Goal: Task Accomplishment & Management: Complete application form

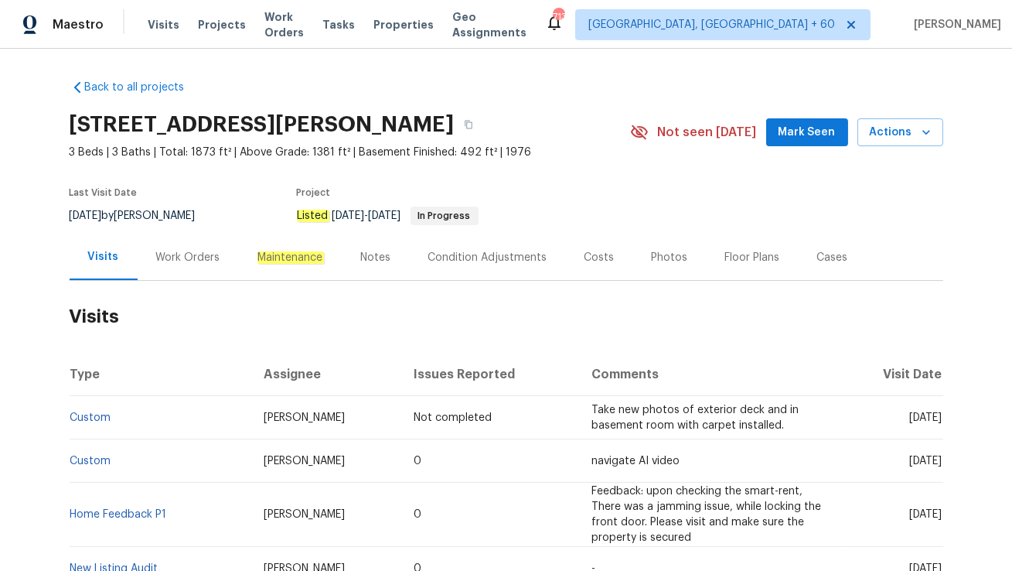
click at [182, 254] on div "Work Orders" at bounding box center [188, 257] width 64 height 15
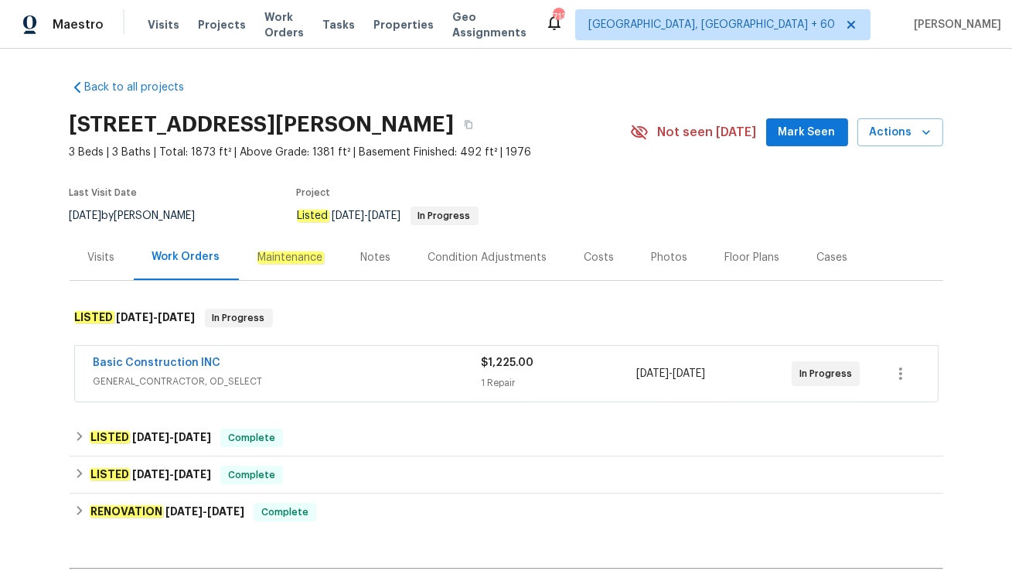
click at [296, 367] on div "Basic Construction INC" at bounding box center [288, 364] width 388 height 19
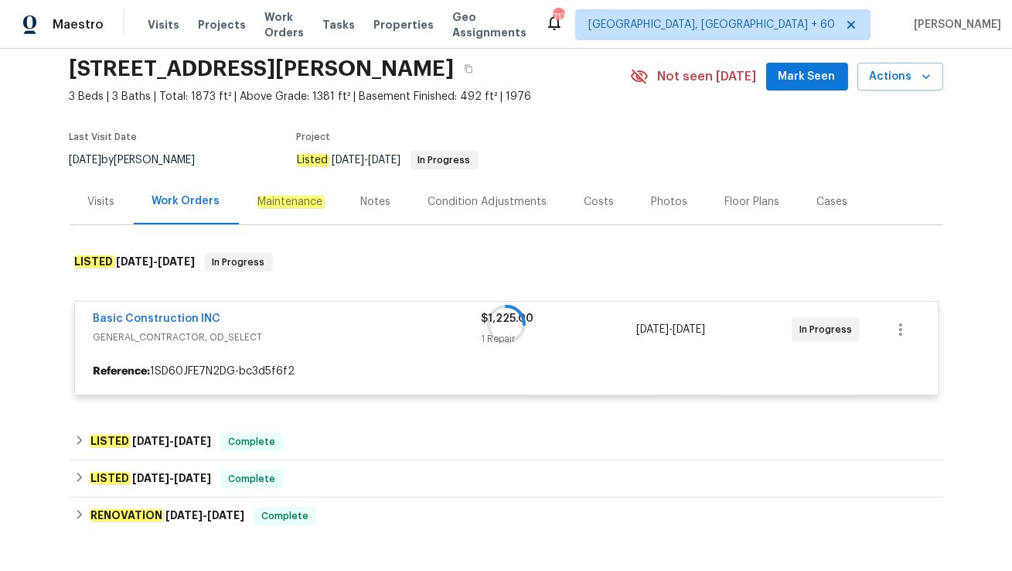
scroll to position [56, 0]
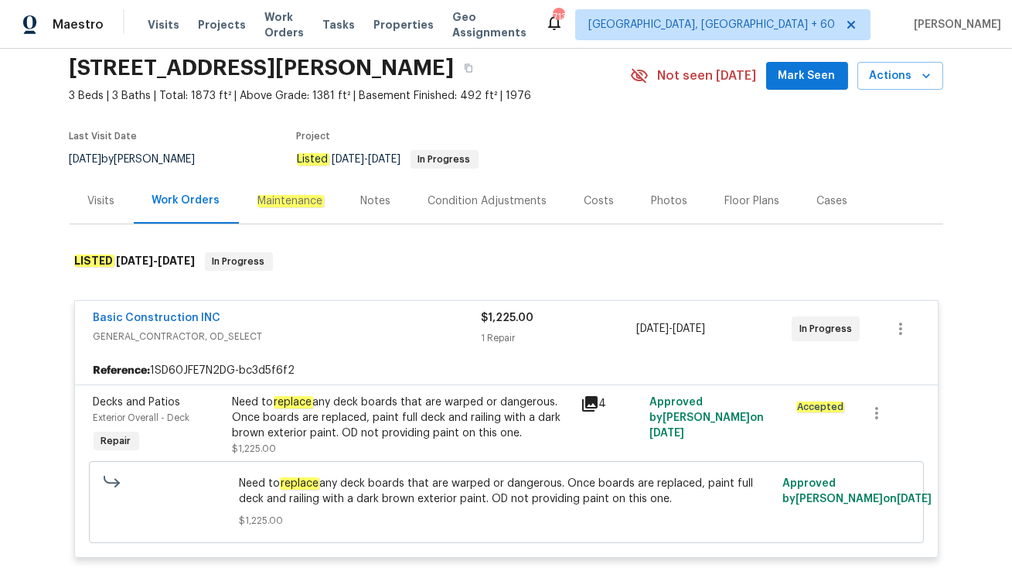
click at [110, 207] on div "Visits" at bounding box center [101, 200] width 27 height 15
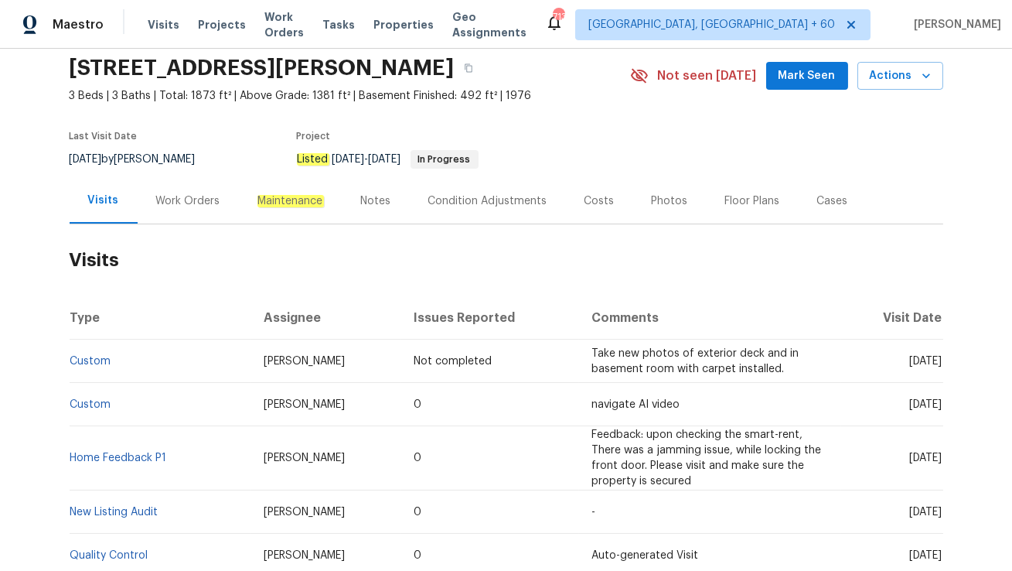
click at [166, 211] on div "Work Orders" at bounding box center [188, 201] width 101 height 46
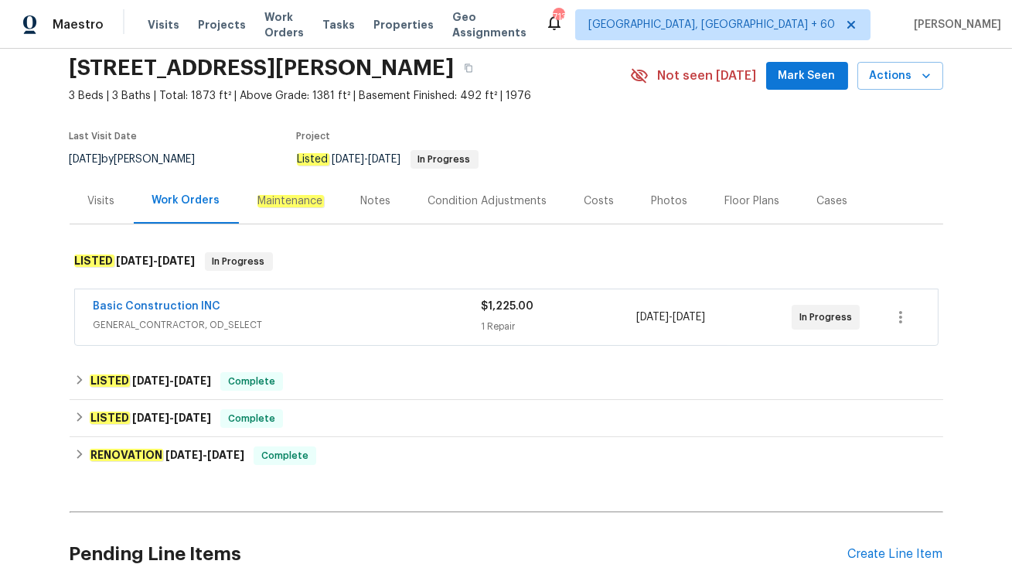
click at [827, 188] on div "Cases" at bounding box center [833, 201] width 68 height 46
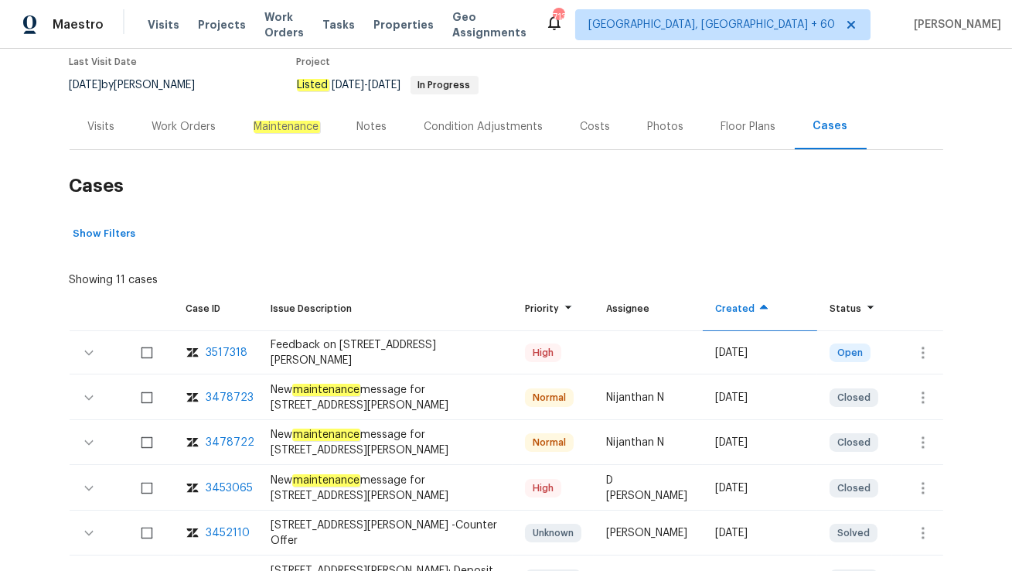
scroll to position [166, 0]
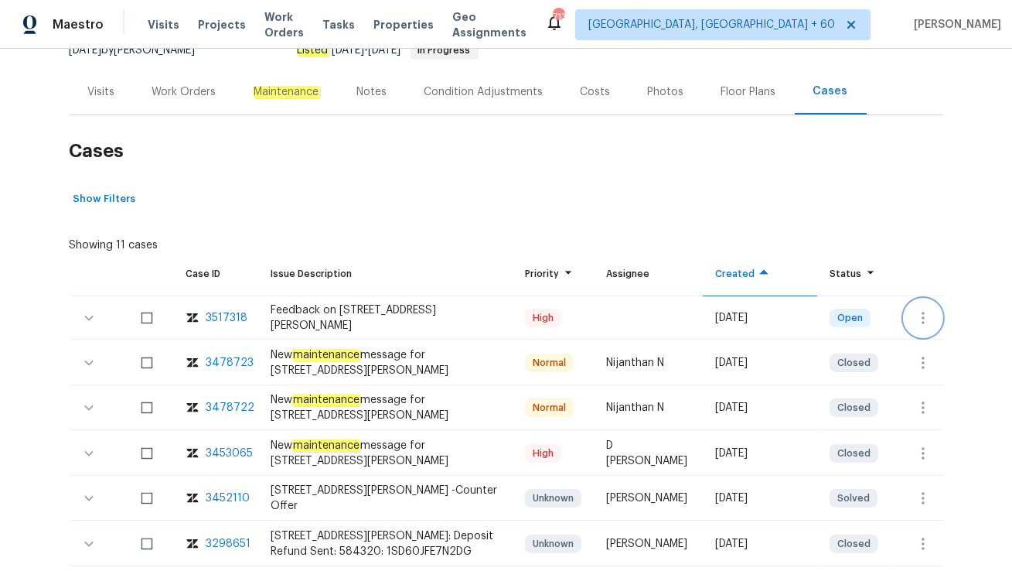
click at [926, 312] on icon "button" at bounding box center [923, 318] width 19 height 19
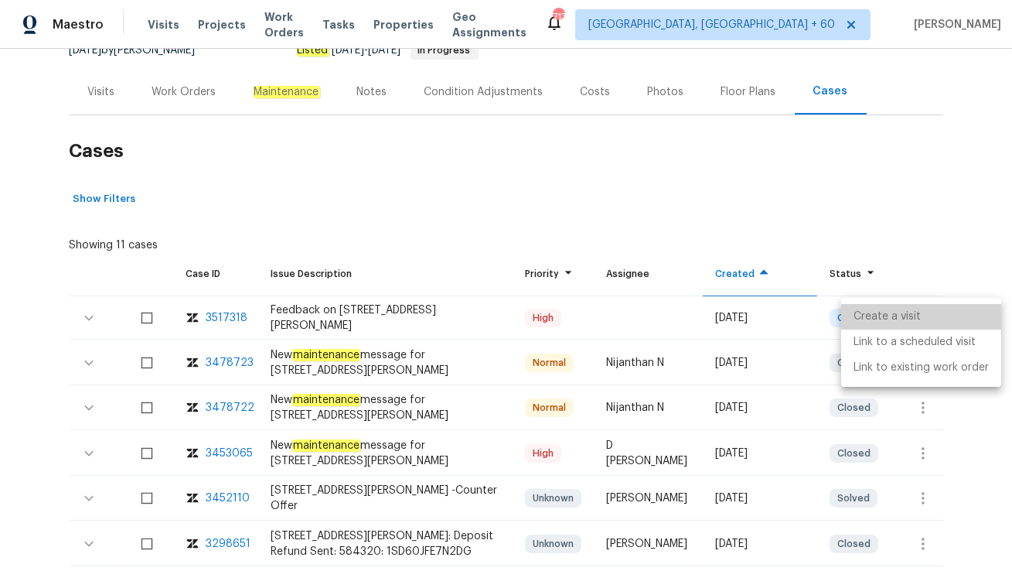
click at [933, 305] on li "Create a visit" at bounding box center [921, 317] width 160 height 26
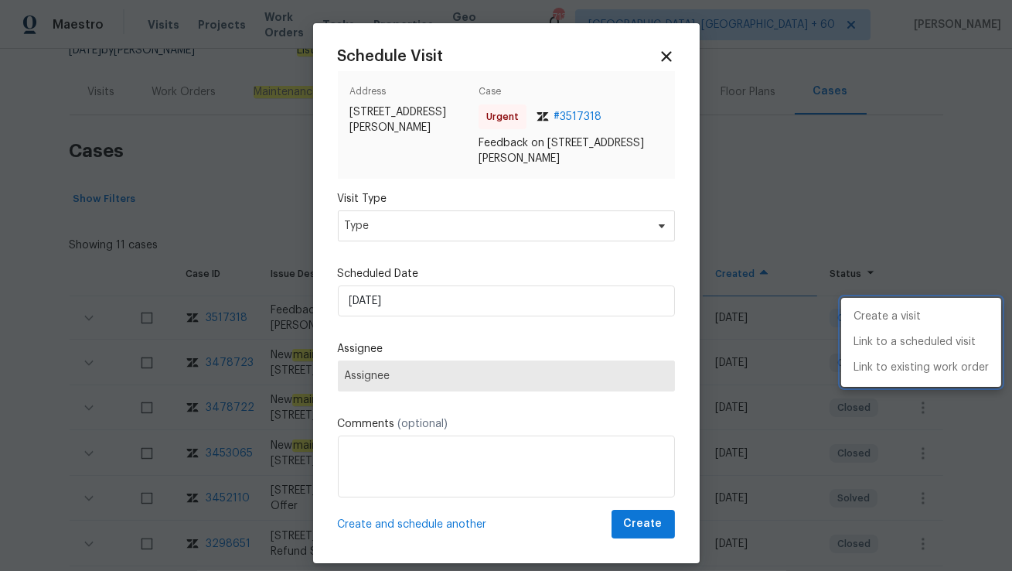
click at [395, 223] on div at bounding box center [506, 285] width 1012 height 571
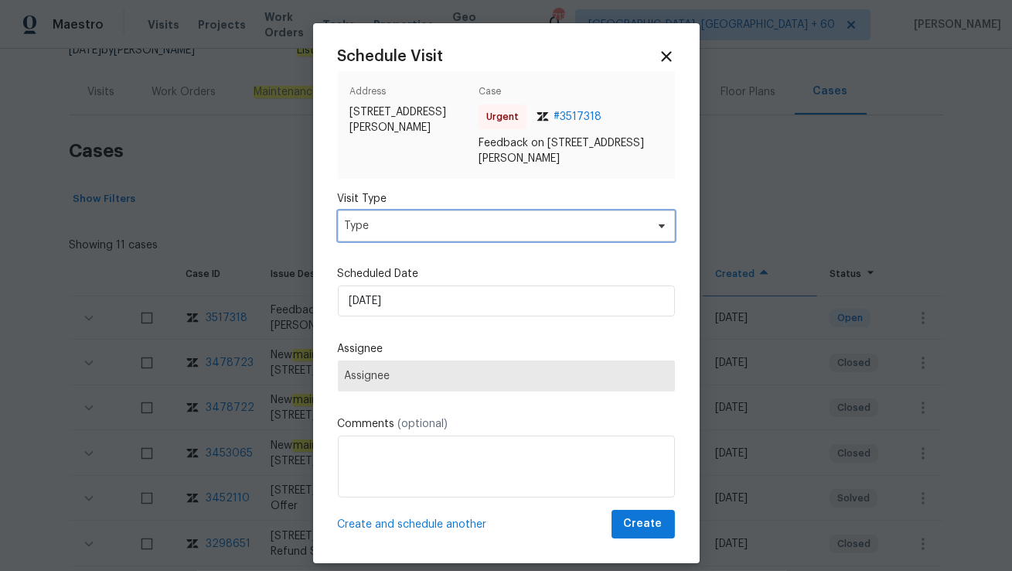
click at [395, 223] on span "Type" at bounding box center [495, 225] width 301 height 15
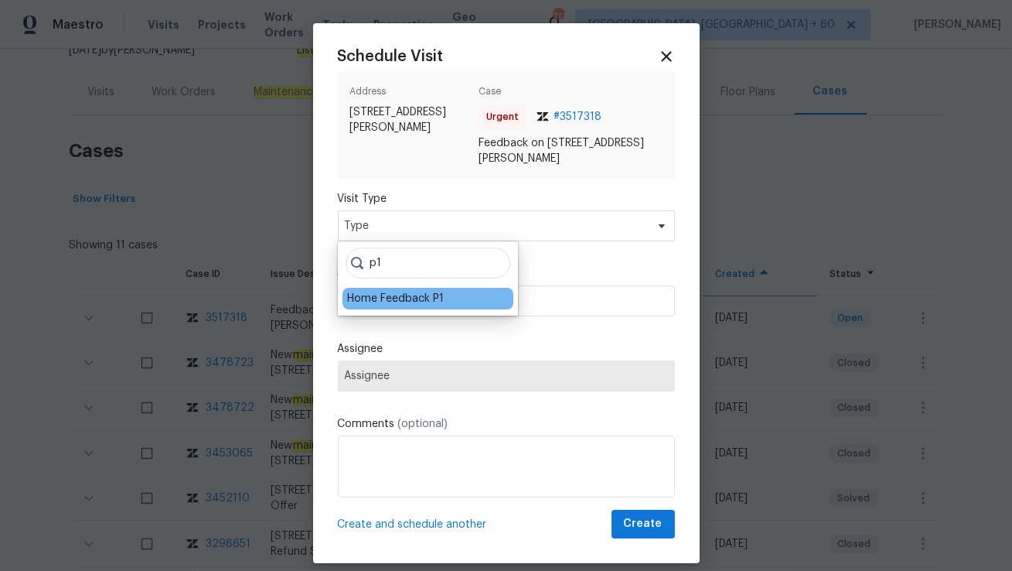
type input "p1"
click at [376, 296] on div "Home Feedback P1" at bounding box center [395, 298] width 97 height 15
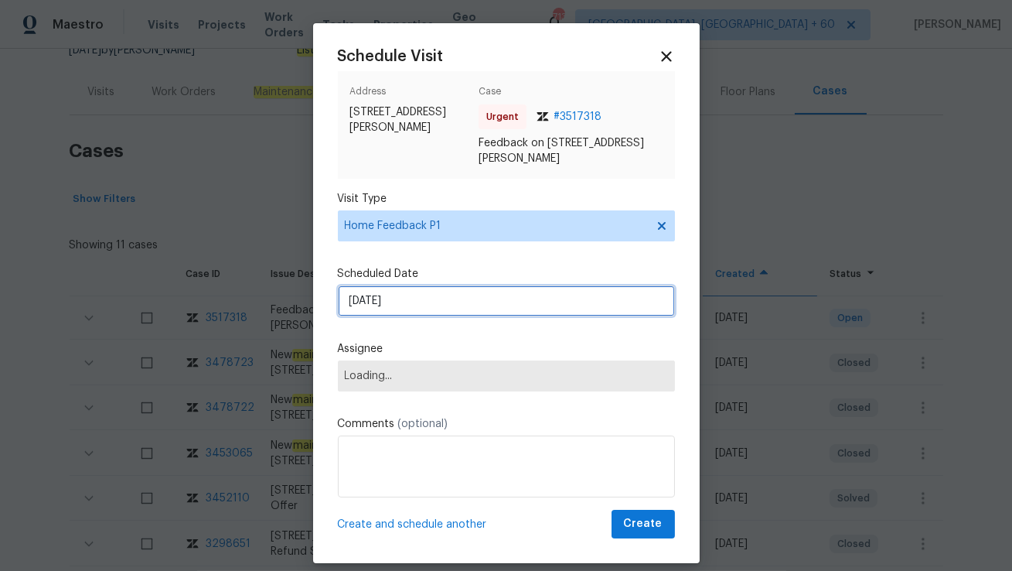
click at [386, 296] on input "25/09/2025" at bounding box center [506, 300] width 337 height 31
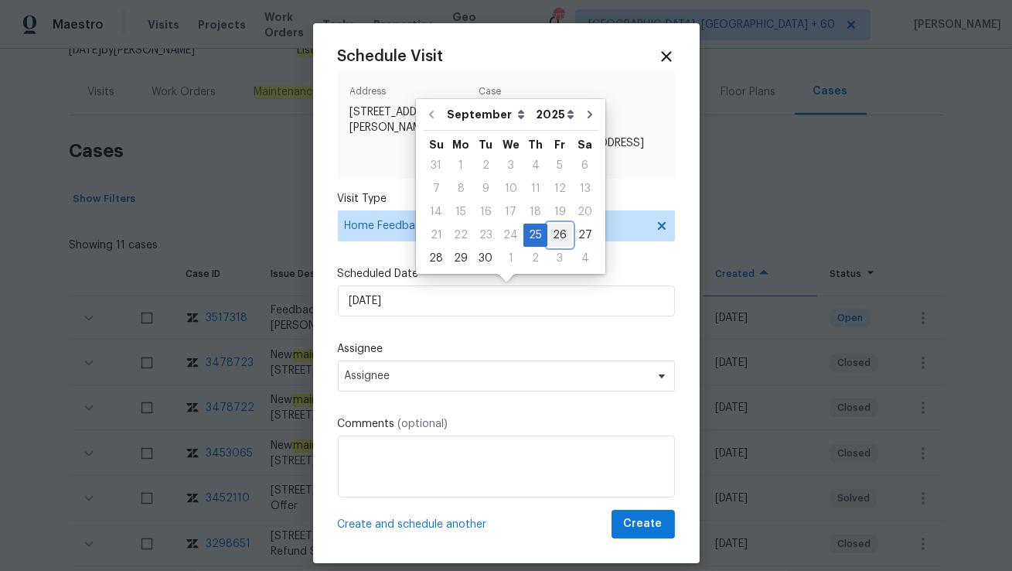
click at [548, 232] on div "26" at bounding box center [560, 235] width 25 height 22
type input "26/09/2025"
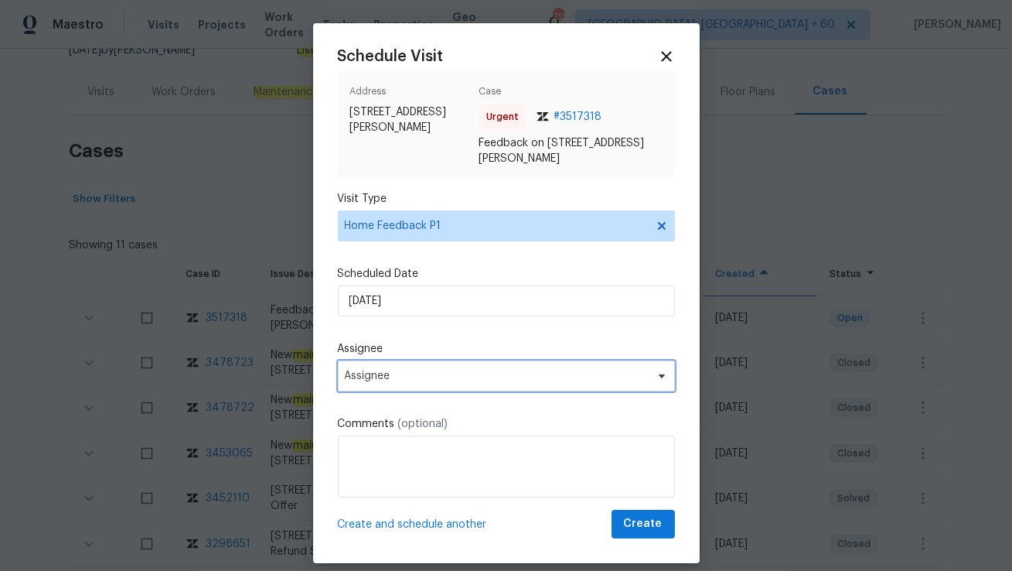
click at [434, 371] on span "Assignee" at bounding box center [496, 376] width 303 height 12
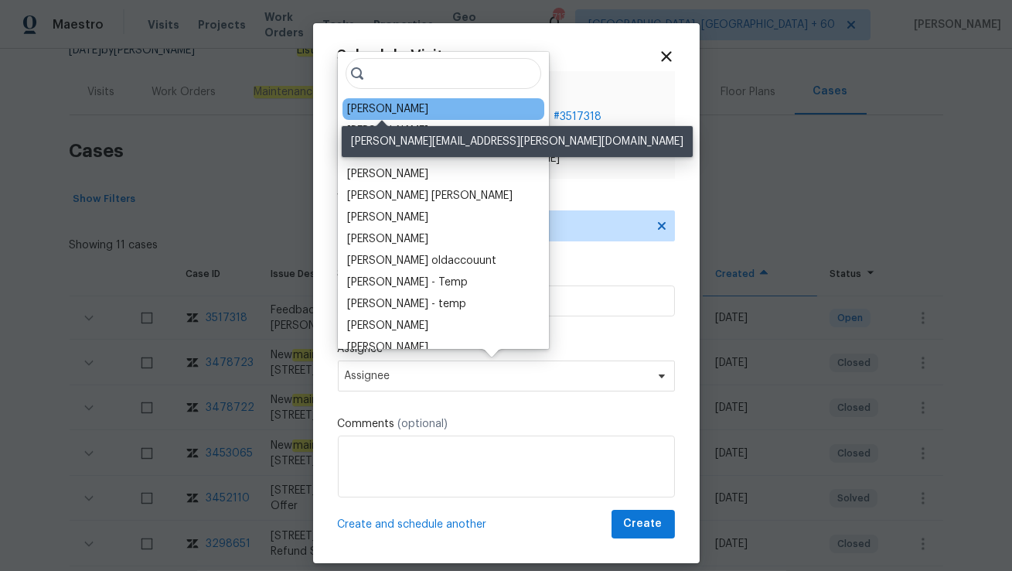
click at [375, 108] on div "Isaul Martinez" at bounding box center [387, 108] width 81 height 15
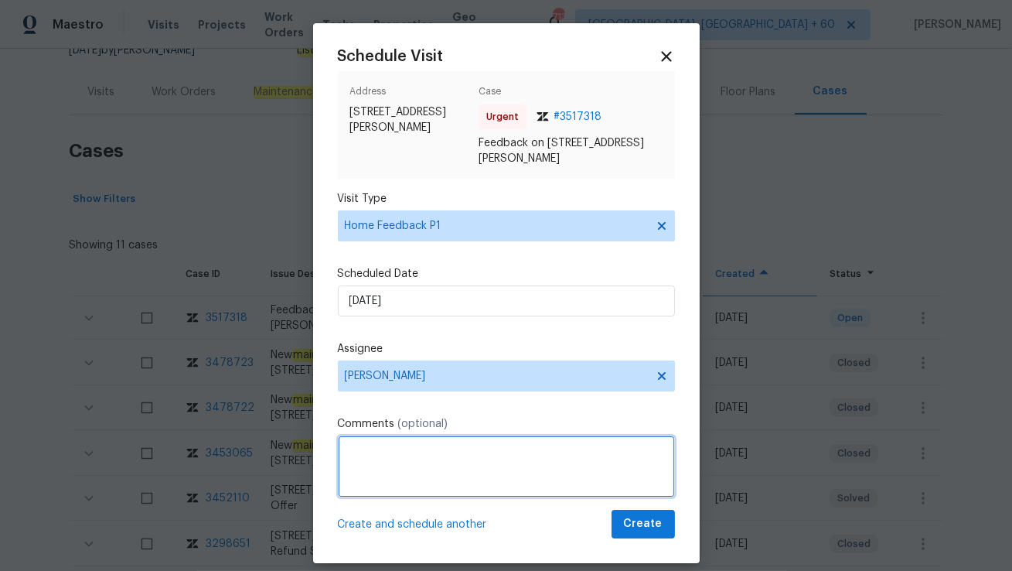
click at [378, 478] on textarea at bounding box center [506, 466] width 337 height 62
paste textarea "Unable to access garage as door was painted shut or swollen"
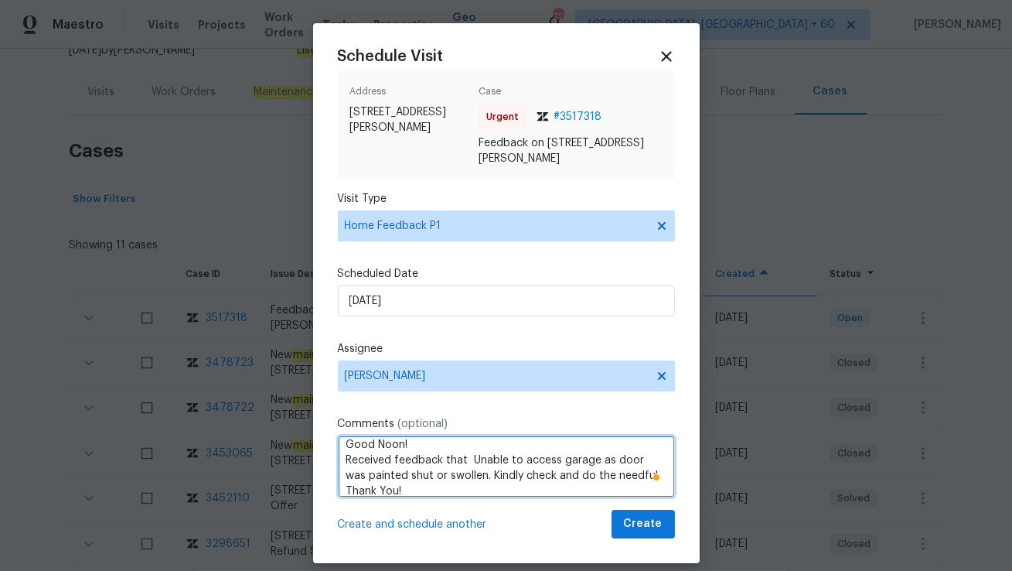
scroll to position [38, 0]
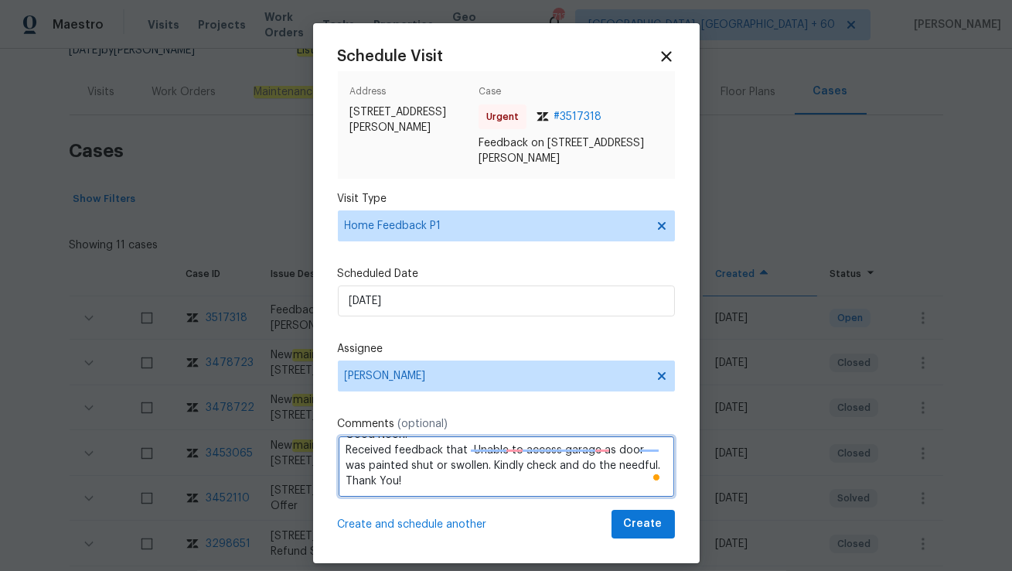
type textarea "Hi Isaul, Good Noon! Received feedback that Unable to access garage as door was…"
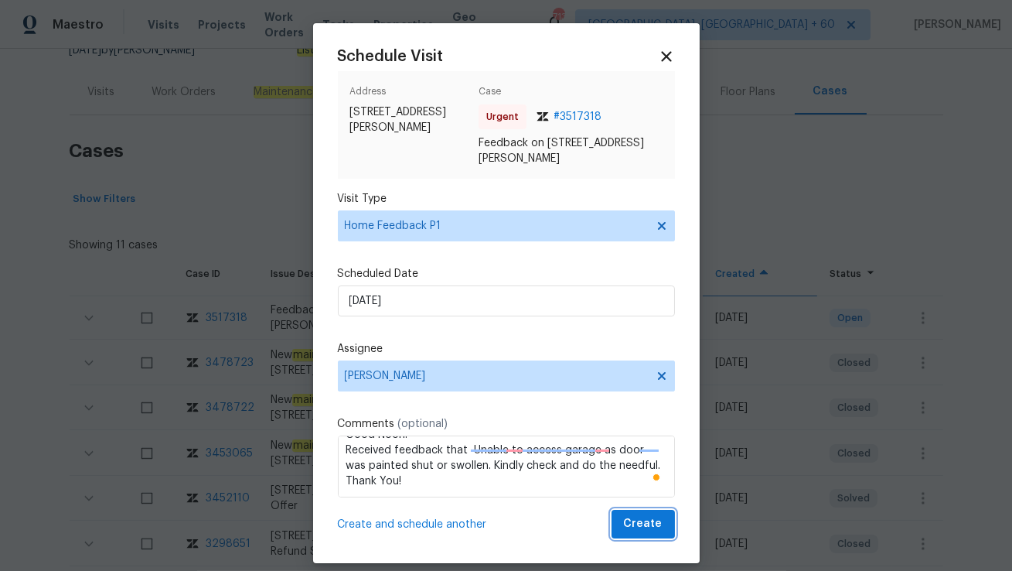
click at [645, 534] on button "Create" at bounding box center [643, 524] width 63 height 29
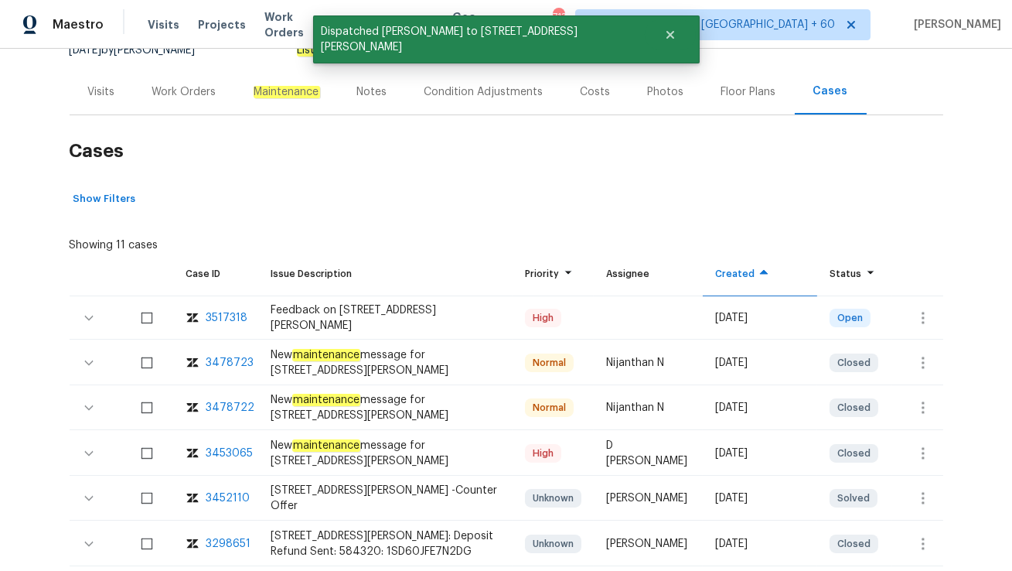
click at [111, 103] on div "Visits" at bounding box center [102, 92] width 64 height 46
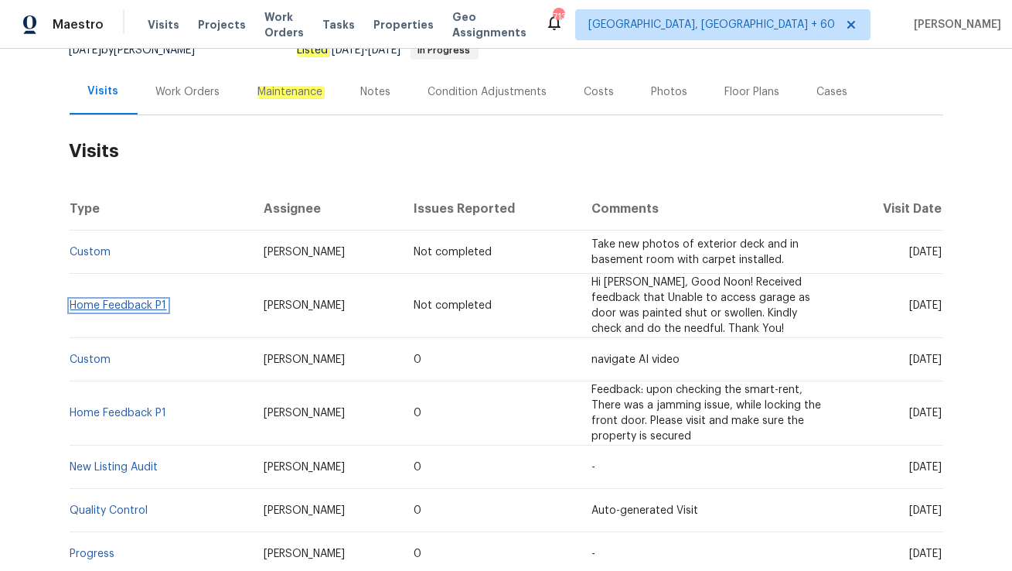
click at [100, 300] on link "Home Feedback P1" at bounding box center [118, 305] width 97 height 11
